Goal: Task Accomplishment & Management: Manage account settings

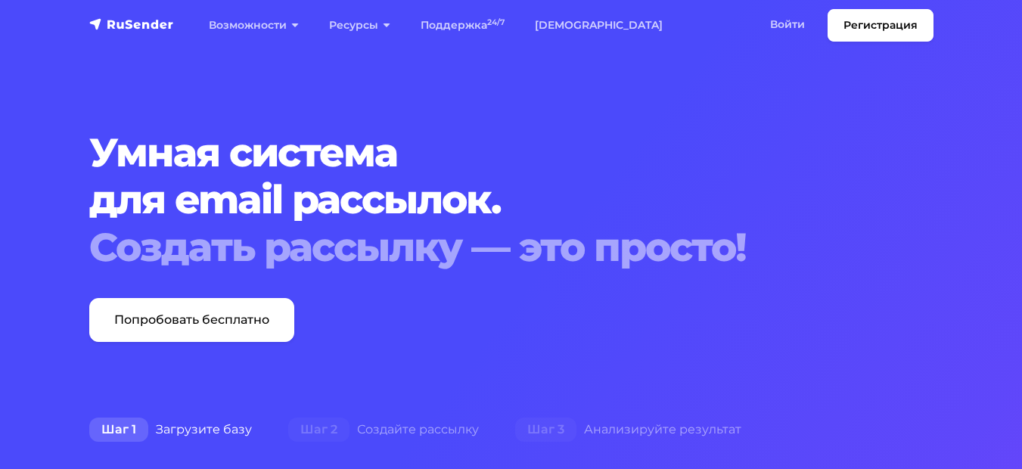
click at [475, 153] on h1 "Умная система для email рассылок. Создать рассылку — это просто!" at bounding box center [511, 199] width 844 height 141
click at [800, 26] on link "Войти" at bounding box center [787, 24] width 65 height 31
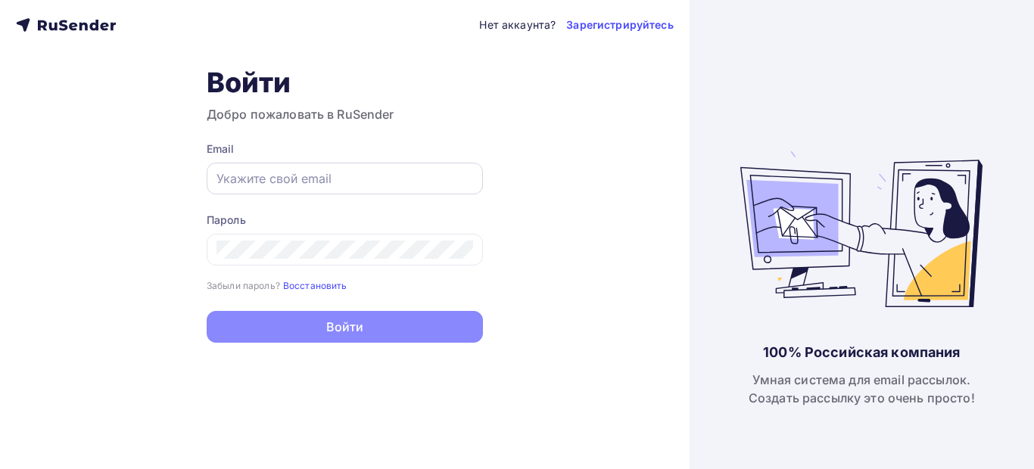
click at [293, 174] on input "text" at bounding box center [344, 178] width 256 height 18
paste input "[EMAIL_ADDRESS][DOMAIN_NAME]"
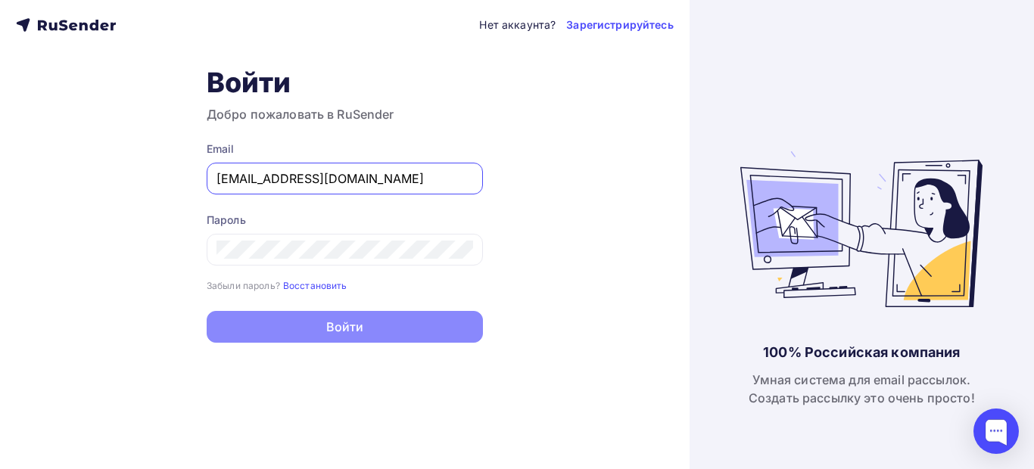
type input "[EMAIL_ADDRESS][DOMAIN_NAME]"
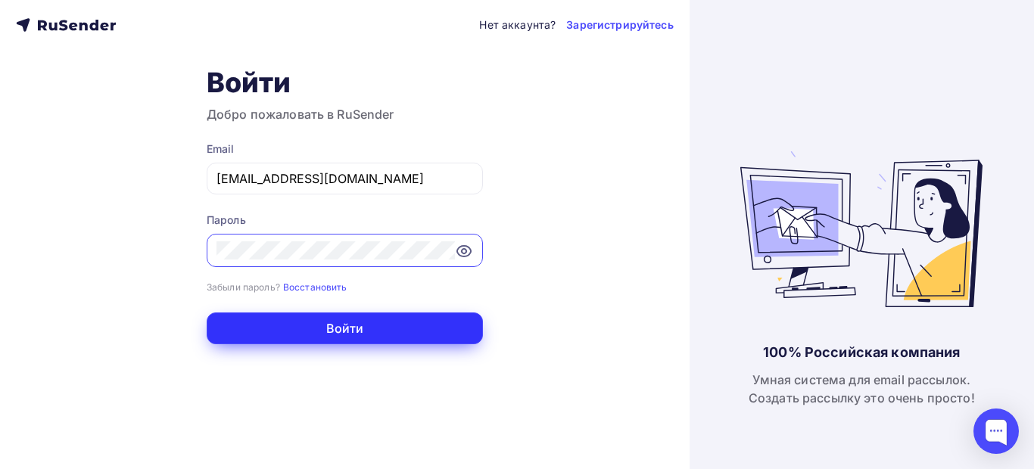
click at [294, 323] on button "Войти" at bounding box center [345, 328] width 276 height 32
